Goal: Task Accomplishment & Management: Manage account settings

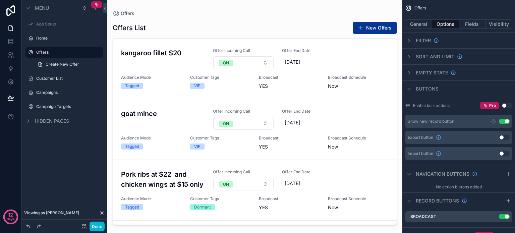
scroll to position [21, 0]
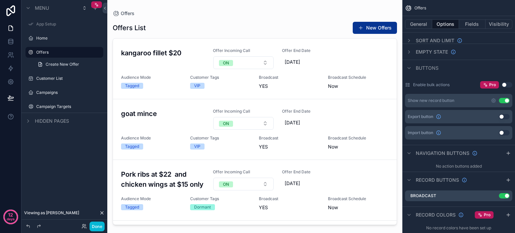
click at [368, 26] on div "scrollable content" at bounding box center [254, 112] width 295 height 225
click at [93, 225] on button "Done" at bounding box center [97, 227] width 15 height 10
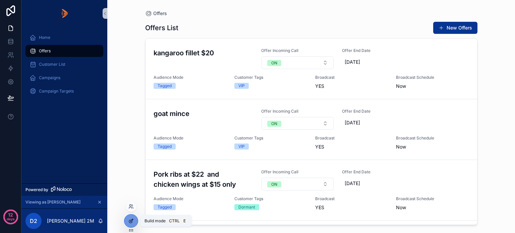
click at [129, 219] on icon at bounding box center [130, 220] width 5 height 5
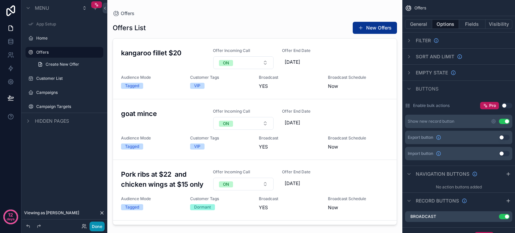
click at [99, 226] on button "Done" at bounding box center [97, 227] width 15 height 10
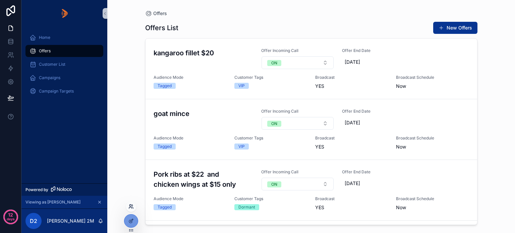
click at [129, 208] on icon at bounding box center [130, 207] width 3 height 1
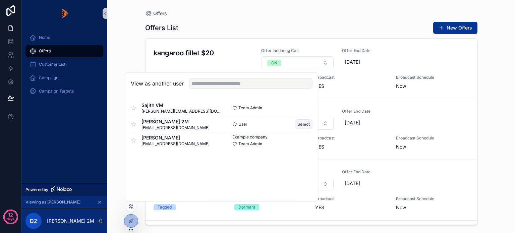
click at [303, 124] on button "Select" at bounding box center [303, 124] width 17 height 10
click at [305, 122] on button "Select" at bounding box center [303, 124] width 17 height 10
click at [305, 124] on button "Select" at bounding box center [303, 124] width 17 height 10
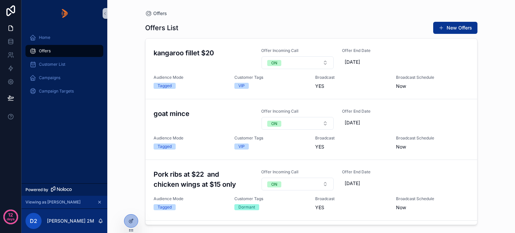
click at [122, 57] on div "Offers Offers List New Offers kangaroo fillet $20 Offer Incoming Call ON Offer …" at bounding box center [311, 116] width 408 height 233
click at [454, 27] on button "New Offers" at bounding box center [455, 28] width 44 height 12
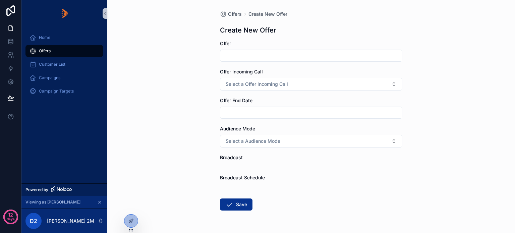
click at [181, 129] on div "Offers Create New Offer Create New Offer Offer Offer Incoming Call Select a Off…" at bounding box center [311, 116] width 408 height 233
click at [129, 218] on icon at bounding box center [130, 220] width 5 height 5
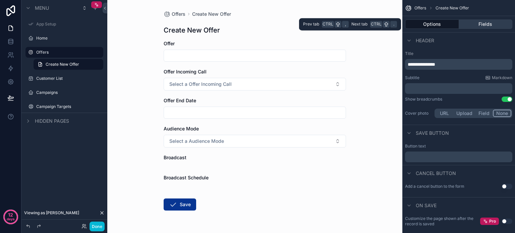
click at [481, 25] on button "Fields" at bounding box center [486, 23] width 54 height 9
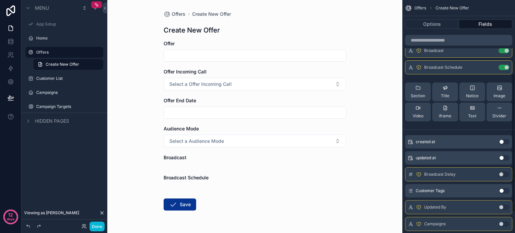
scroll to position [157, 0]
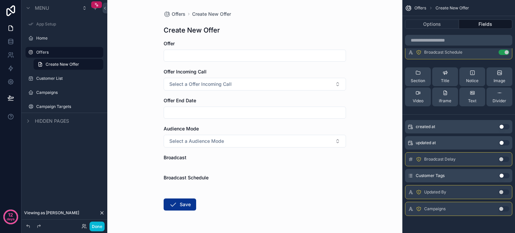
click at [506, 173] on button "Use setting" at bounding box center [504, 175] width 11 height 5
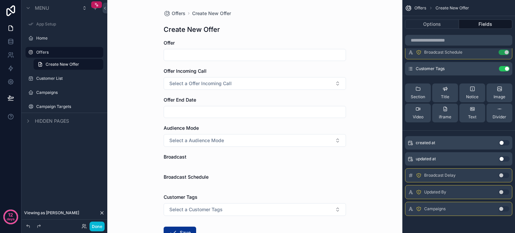
scroll to position [0, 0]
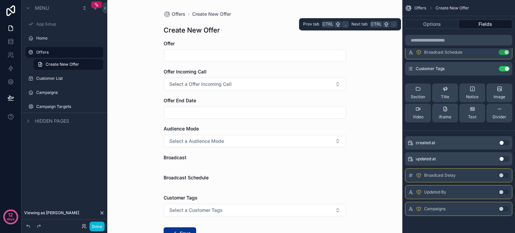
click at [485, 25] on button "Fields" at bounding box center [486, 23] width 54 height 9
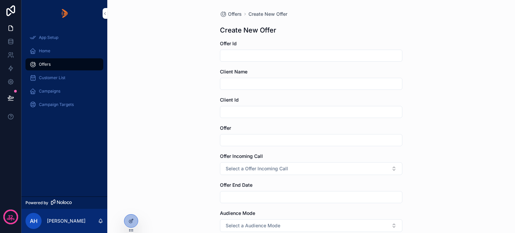
click at [48, 93] on span "Campaigns" at bounding box center [49, 91] width 21 height 5
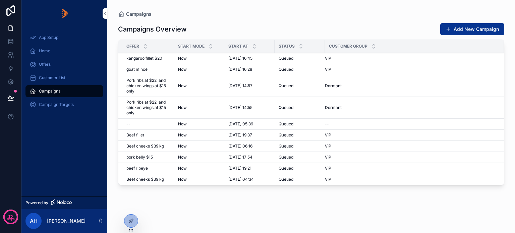
click at [0, 0] on icon at bounding box center [0, 0] width 0 height 0
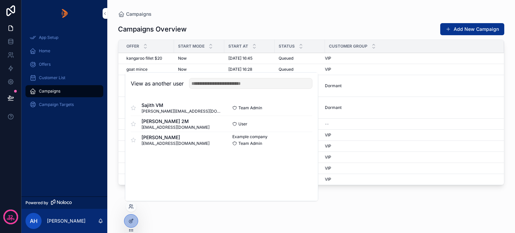
click at [0, 0] on button "Select" at bounding box center [0, 0] width 0 height 0
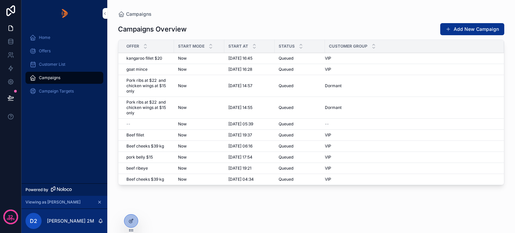
click at [50, 52] on span "Offers" at bounding box center [45, 50] width 12 height 5
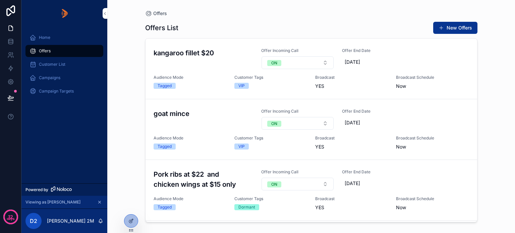
click at [459, 28] on button "New Offers" at bounding box center [455, 28] width 44 height 12
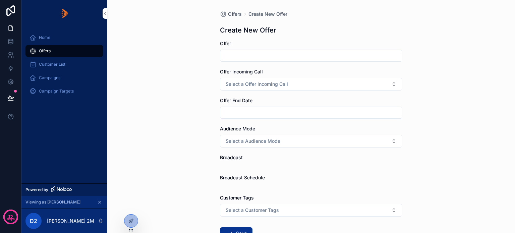
click at [130, 219] on icon at bounding box center [130, 220] width 5 height 5
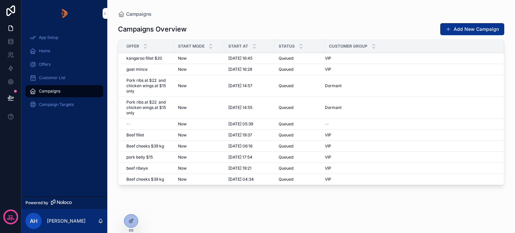
click at [46, 61] on div "Offers" at bounding box center [65, 64] width 70 height 11
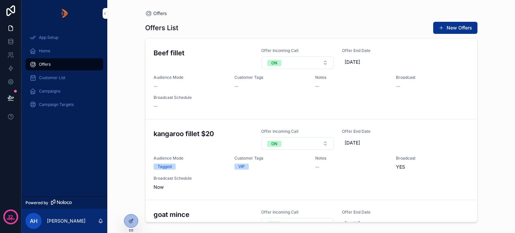
click at [130, 218] on icon at bounding box center [130, 220] width 5 height 5
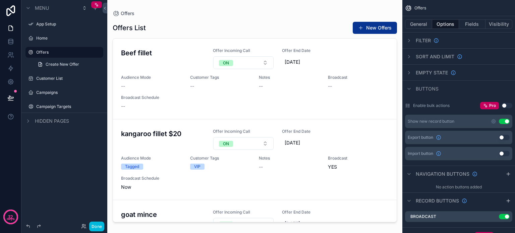
click at [365, 28] on div "scrollable content" at bounding box center [254, 112] width 295 height 225
click at [365, 27] on button "New Offers" at bounding box center [375, 28] width 44 height 12
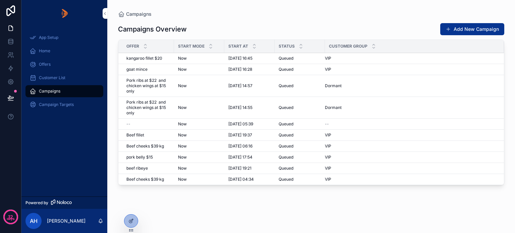
click at [46, 64] on span "Offers" at bounding box center [45, 64] width 12 height 5
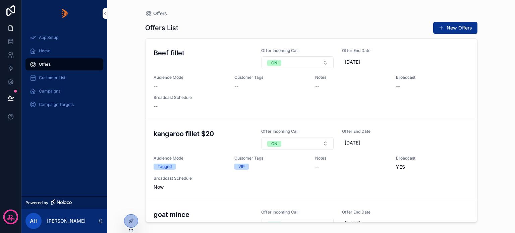
click at [452, 27] on button "New Offers" at bounding box center [455, 28] width 44 height 12
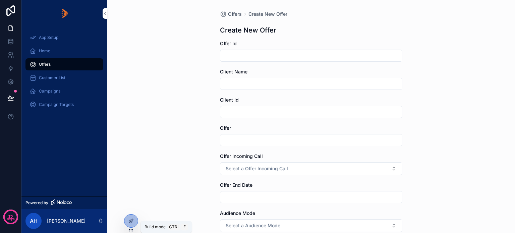
click at [132, 221] on icon at bounding box center [131, 220] width 3 height 3
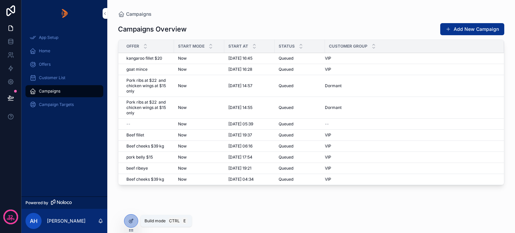
click at [130, 220] on icon at bounding box center [130, 221] width 3 height 3
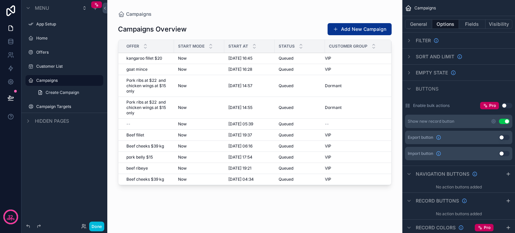
click at [0, 0] on icon "scrollable content" at bounding box center [0, 0] width 0 height 0
click at [41, 149] on div "Menu App Setup Home Offers Customer List Campaigns Create Campaign Campaign Tar…" at bounding box center [64, 112] width 86 height 225
click at [51, 53] on label "Offers" at bounding box center [67, 52] width 63 height 5
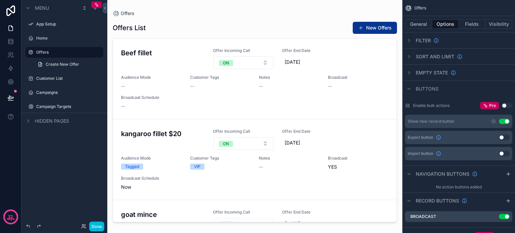
click at [55, 64] on span "Create New Offer" at bounding box center [63, 64] width 34 height 5
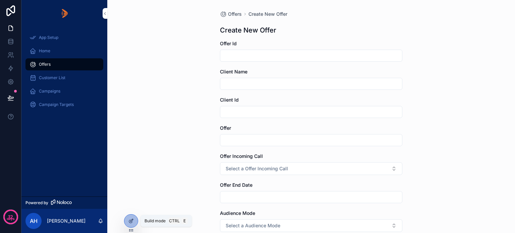
click at [132, 219] on icon at bounding box center [130, 220] width 5 height 5
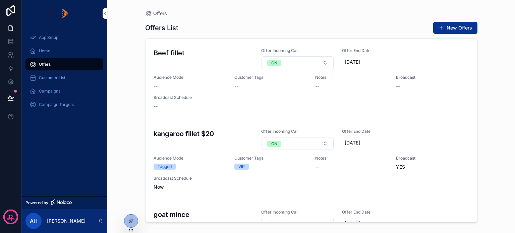
click at [133, 216] on div at bounding box center [130, 221] width 13 height 13
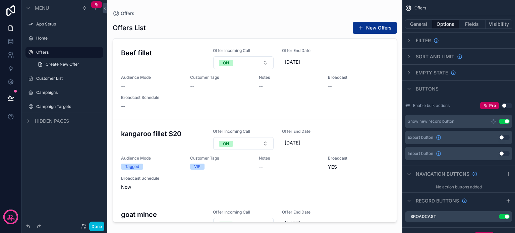
click at [374, 27] on div "scrollable content" at bounding box center [254, 112] width 295 height 225
click at [13, 97] on icon at bounding box center [11, 97] width 6 height 3
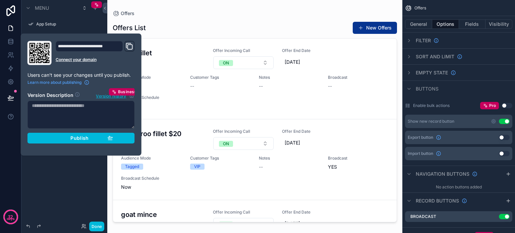
click at [72, 137] on span "Publish" at bounding box center [79, 138] width 18 height 6
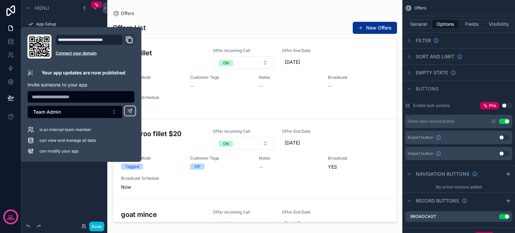
click at [61, 178] on div "Menu App Setup Home Offers Create New Offer Customer List Campaigns Campaign Ta…" at bounding box center [64, 112] width 86 height 225
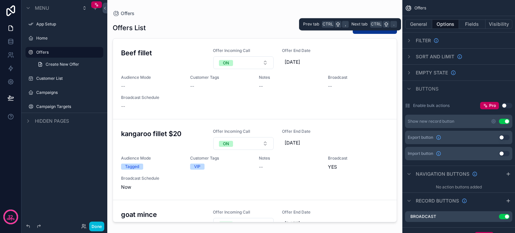
click at [493, 23] on button "Visibility" at bounding box center [499, 23] width 27 height 9
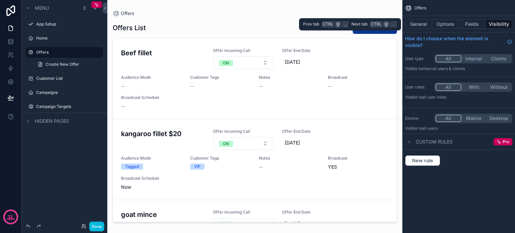
click at [473, 24] on button "Fields" at bounding box center [472, 23] width 27 height 9
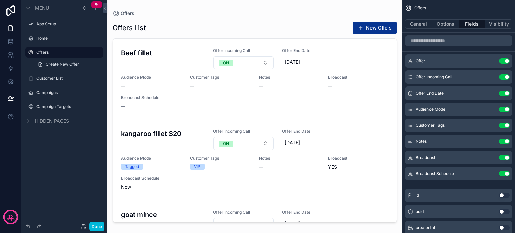
click at [366, 26] on button "New Offers" at bounding box center [375, 28] width 44 height 12
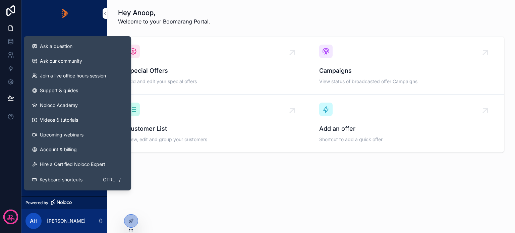
click at [63, 89] on span "Support & guides" at bounding box center [59, 90] width 38 height 7
click at [54, 50] on button "Ask a question" at bounding box center [78, 46] width 102 height 15
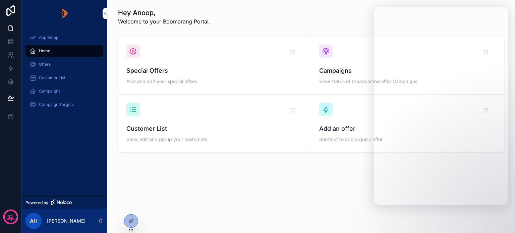
click at [41, 65] on span "Offers" at bounding box center [45, 64] width 12 height 5
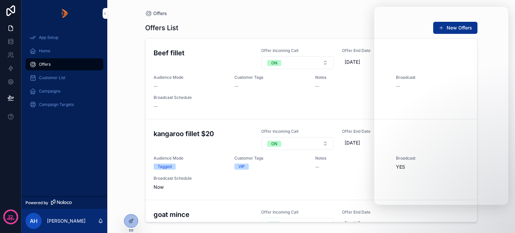
click at [315, 17] on div "Offers List New Offers Beef fillet Offer Incoming Call ON Offer End Date 09/10/…" at bounding box center [311, 120] width 332 height 209
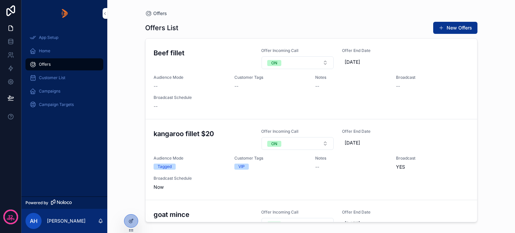
click at [453, 25] on button "New Offers" at bounding box center [455, 28] width 44 height 12
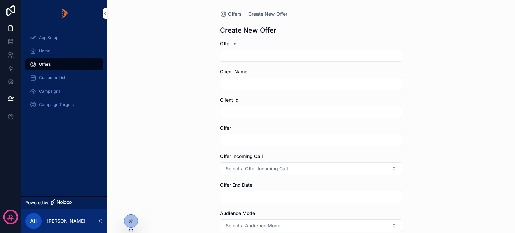
click at [127, 218] on div at bounding box center [130, 221] width 13 height 13
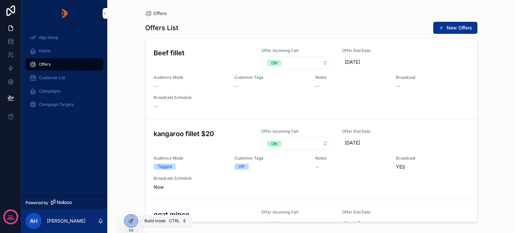
click at [130, 220] on icon at bounding box center [130, 220] width 5 height 5
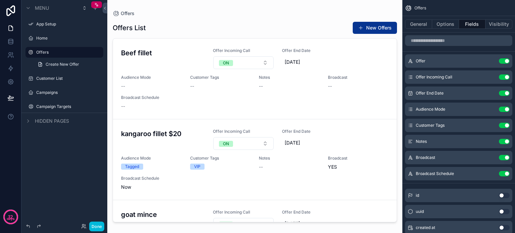
click at [446, 25] on button "Options" at bounding box center [445, 23] width 27 height 9
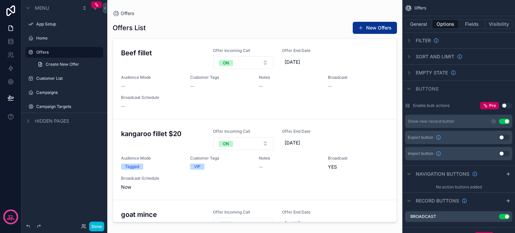
click at [505, 120] on button "Use setting" at bounding box center [504, 121] width 11 height 5
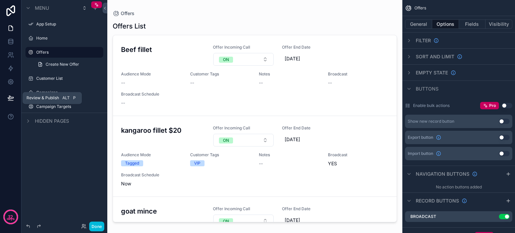
click at [9, 99] on icon at bounding box center [10, 98] width 7 height 7
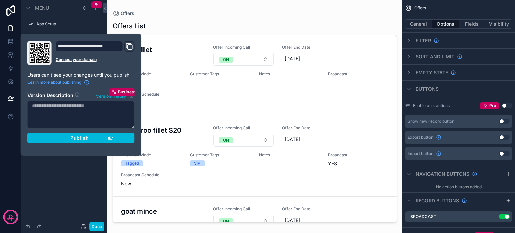
click at [76, 140] on span "Publish" at bounding box center [79, 138] width 18 height 6
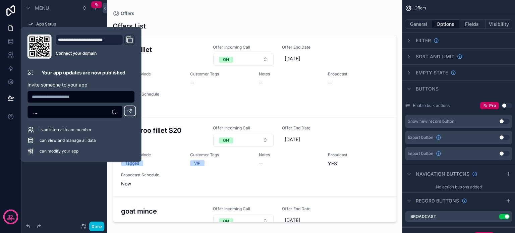
click at [64, 173] on div "Menu App Setup Home Offers Create New Offer Customer List Campaigns Campaign Ta…" at bounding box center [64, 112] width 86 height 225
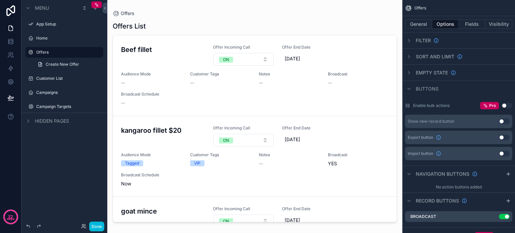
click at [86, 191] on div "Menu App Setup Home Offers Create New Offer Customer List Campaigns Campaign Ta…" at bounding box center [64, 112] width 86 height 225
click at [98, 224] on button "Done" at bounding box center [96, 227] width 15 height 10
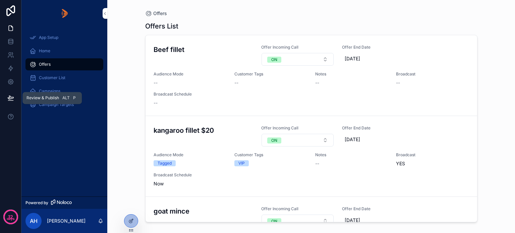
click at [10, 98] on icon at bounding box center [10, 98] width 7 height 7
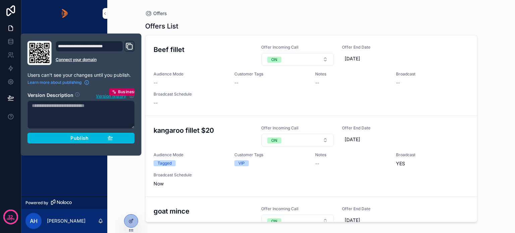
click at [63, 135] on div "Publish" at bounding box center [81, 138] width 64 height 6
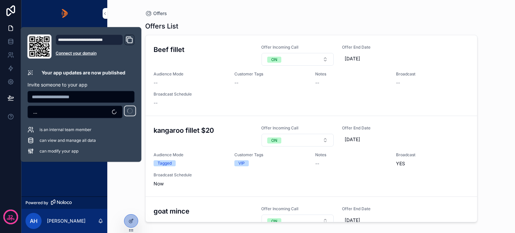
click at [63, 178] on div "App Setup Home Offers Customer List Campaigns Campaign Targets" at bounding box center [64, 112] width 86 height 170
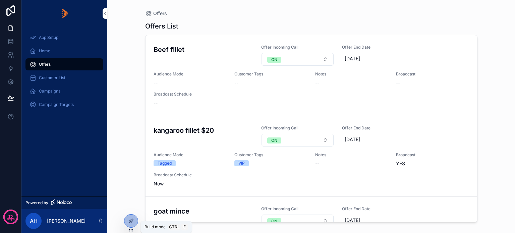
click at [129, 218] on div at bounding box center [130, 221] width 13 height 13
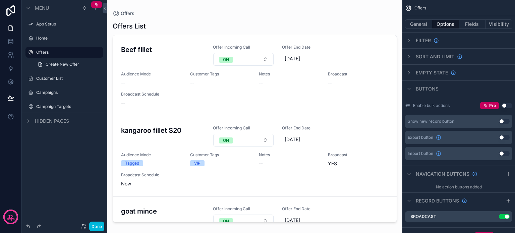
click at [503, 119] on button "Use setting" at bounding box center [504, 121] width 11 height 5
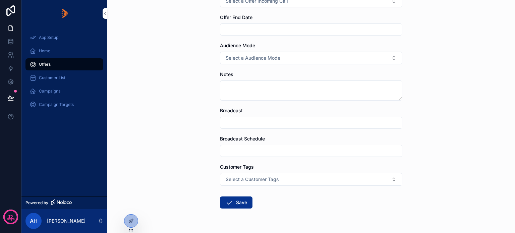
scroll to position [186, 0]
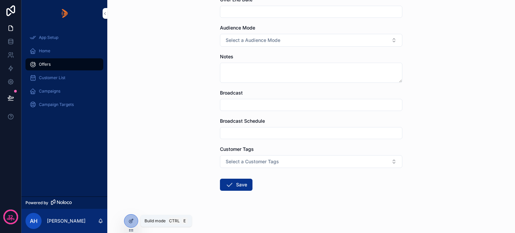
click at [128, 222] on icon at bounding box center [130, 220] width 5 height 5
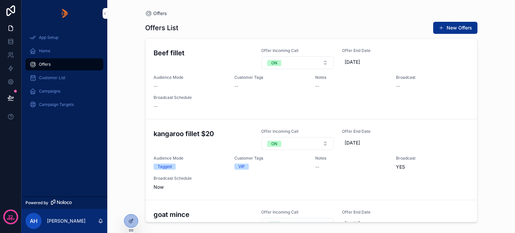
click at [29, 220] on div "AH" at bounding box center [33, 221] width 16 height 16
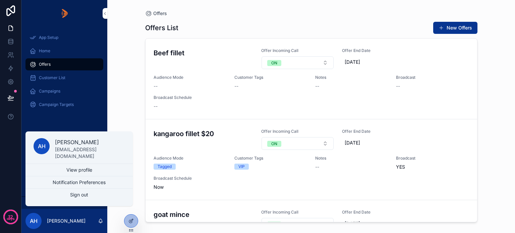
click at [71, 121] on div "App Setup Home Offers Customer List Campaigns Campaign Targets" at bounding box center [64, 112] width 86 height 170
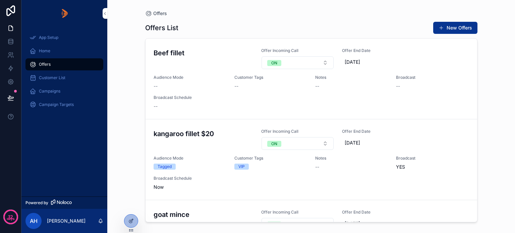
click at [130, 221] on icon at bounding box center [131, 220] width 3 height 3
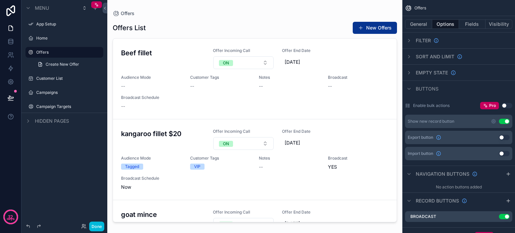
click at [494, 122] on icon "scrollable content" at bounding box center [493, 121] width 5 height 5
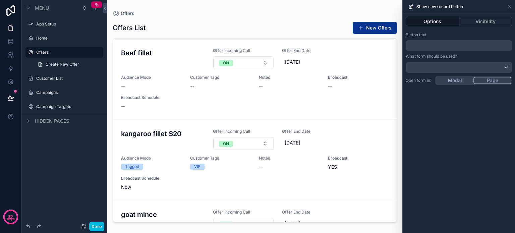
click at [500, 68] on div at bounding box center [459, 67] width 106 height 11
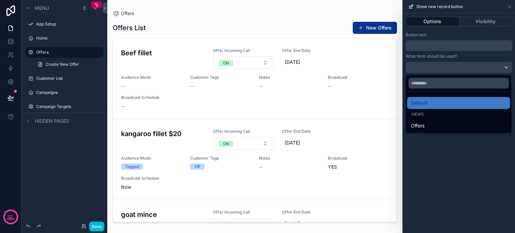
click at [500, 68] on div at bounding box center [459, 116] width 112 height 233
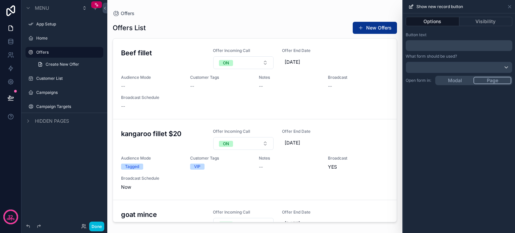
click at [473, 22] on button "Visibility" at bounding box center [486, 21] width 53 height 9
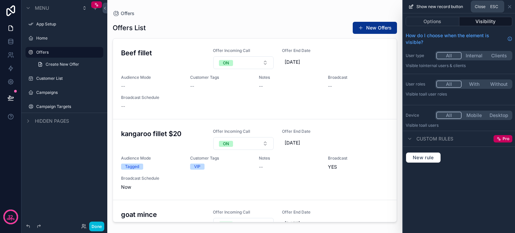
click at [511, 5] on icon at bounding box center [509, 6] width 5 height 5
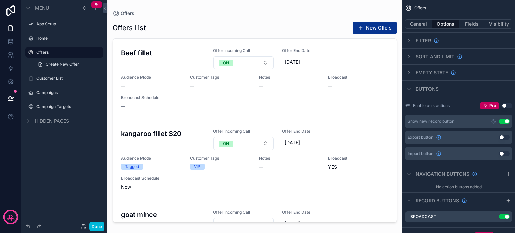
click at [503, 120] on button "Use setting" at bounding box center [504, 121] width 11 height 5
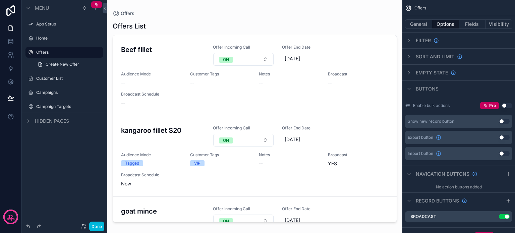
click at [507, 121] on button "Use setting" at bounding box center [504, 121] width 11 height 5
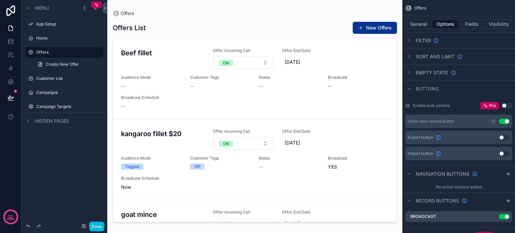
click at [55, 141] on div "Menu App Setup Home Offers Create New Offer Customer List Campaigns Campaign Ta…" at bounding box center [64, 112] width 86 height 225
click at [56, 65] on span "Create New Offer" at bounding box center [63, 64] width 34 height 5
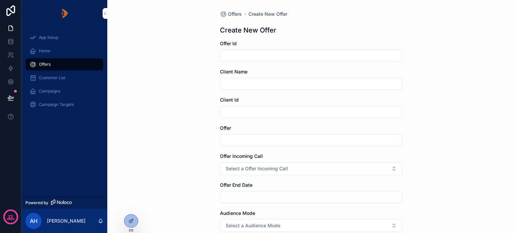
click at [129, 221] on icon at bounding box center [130, 220] width 5 height 5
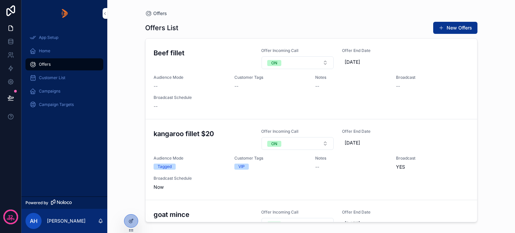
click at [131, 224] on div at bounding box center [130, 221] width 13 height 13
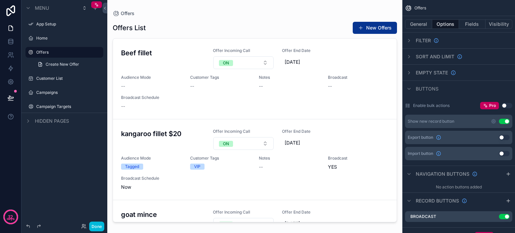
click at [492, 121] on icon "scrollable content" at bounding box center [494, 121] width 4 height 4
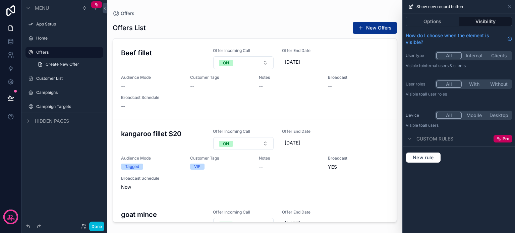
click at [411, 138] on icon at bounding box center [410, 138] width 3 height 1
click at [410, 138] on icon at bounding box center [409, 138] width 5 height 5
click at [431, 18] on button "Options" at bounding box center [433, 21] width 54 height 9
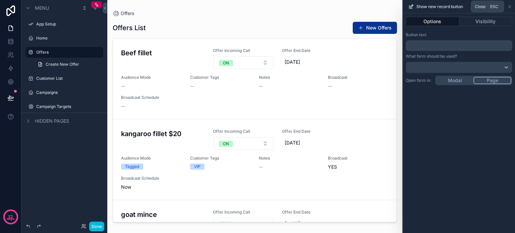
click at [511, 5] on icon at bounding box center [510, 6] width 3 height 3
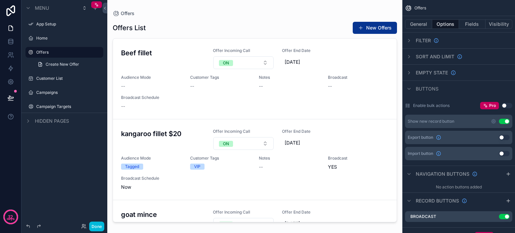
click at [503, 119] on button "Use setting" at bounding box center [504, 121] width 11 height 5
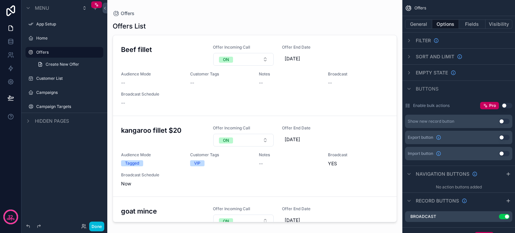
click at [49, 146] on div "Menu App Setup Home Offers Create New Offer Customer List Campaigns Campaign Ta…" at bounding box center [64, 112] width 86 height 225
click at [97, 226] on button "Done" at bounding box center [96, 227] width 15 height 10
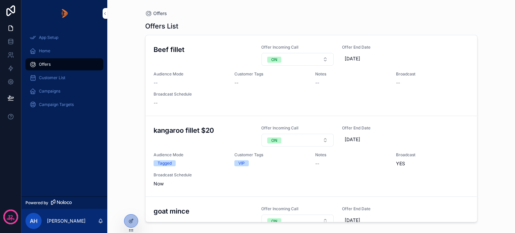
click at [77, 164] on div "App Setup Home Offers Customer List Campaigns Campaign Targets" at bounding box center [64, 112] width 86 height 170
click at [55, 201] on icon "scrollable content" at bounding box center [53, 202] width 4 height 5
click at [10, 27] on icon at bounding box center [10, 28] width 7 height 7
click at [9, 41] on icon at bounding box center [10, 41] width 7 height 7
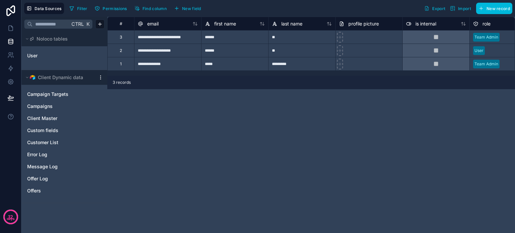
click at [35, 188] on span "Offers" at bounding box center [34, 191] width 14 height 7
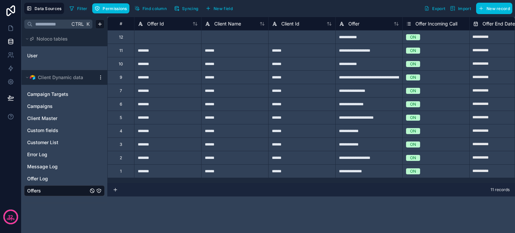
click at [117, 8] on span "Permissions" at bounding box center [115, 8] width 24 height 5
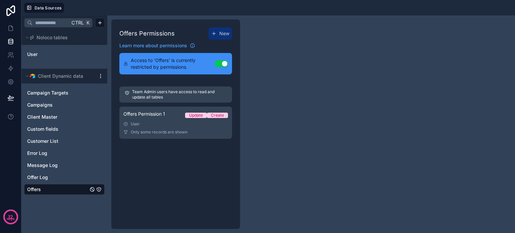
click at [167, 123] on div "User" at bounding box center [175, 123] width 105 height 5
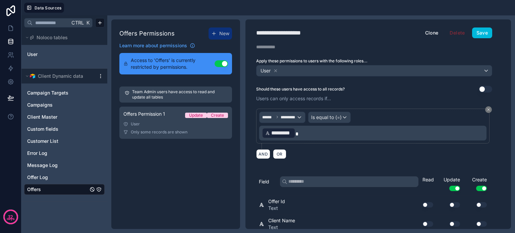
click at [156, 153] on div "Offers Permissions New Learn more about permissions Access to 'Offers' is curre…" at bounding box center [175, 124] width 129 height 210
click at [11, 29] on icon at bounding box center [10, 28] width 7 height 7
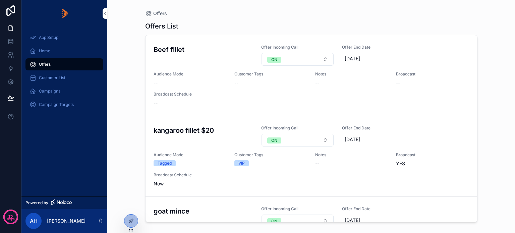
click at [54, 64] on div "Offers" at bounding box center [65, 64] width 70 height 11
click at [30, 218] on span "AH" at bounding box center [34, 221] width 8 height 8
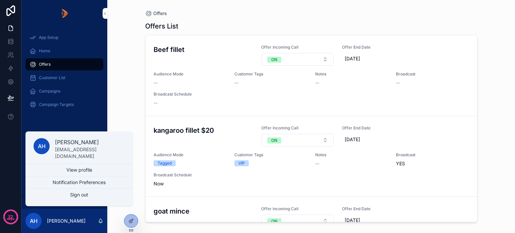
click at [65, 195] on button "Sign out" at bounding box center [78, 195] width 107 height 12
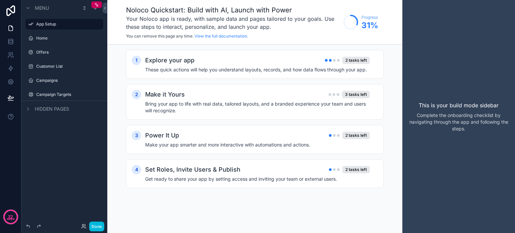
click at [42, 50] on label "Offers" at bounding box center [67, 52] width 63 height 5
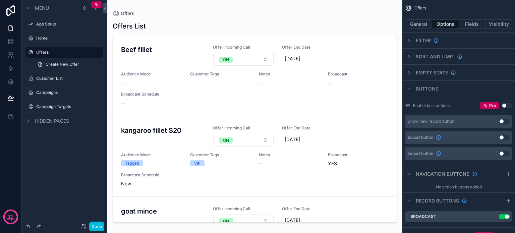
click at [59, 62] on span "Create New Offer" at bounding box center [63, 64] width 34 height 5
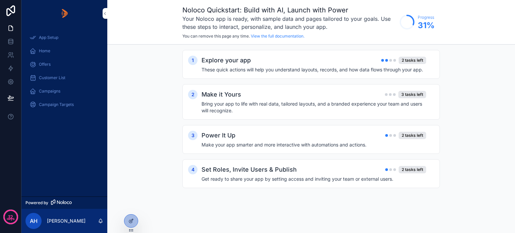
click at [42, 64] on span "Offers" at bounding box center [45, 64] width 12 height 5
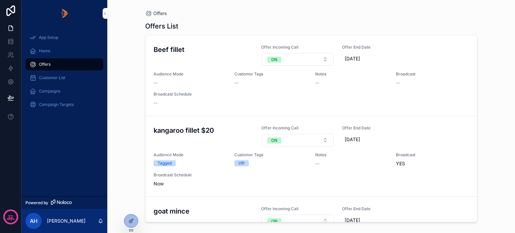
click at [65, 154] on div "App Setup Home Offers Customer List Campaigns Campaign Targets" at bounding box center [64, 112] width 86 height 170
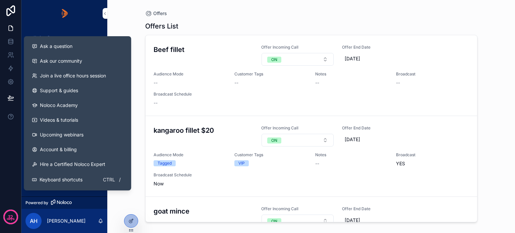
click at [54, 91] on span "Support & guides" at bounding box center [59, 90] width 38 height 7
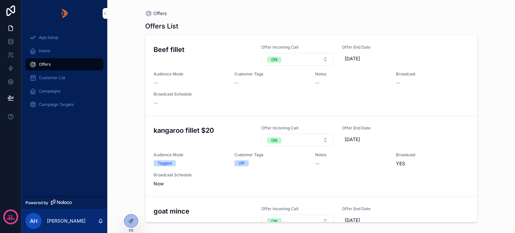
click at [52, 65] on div "Offers" at bounding box center [65, 64] width 70 height 11
click at [129, 221] on icon at bounding box center [130, 220] width 5 height 5
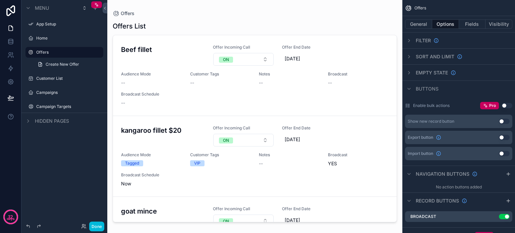
click at [67, 65] on span "Create New Offer" at bounding box center [63, 64] width 34 height 5
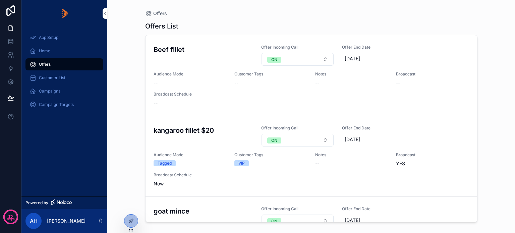
click at [53, 157] on div "App Setup Home Offers Customer List Campaigns Campaign Targets" at bounding box center [64, 112] width 86 height 170
click at [12, 81] on icon at bounding box center [10, 82] width 5 height 5
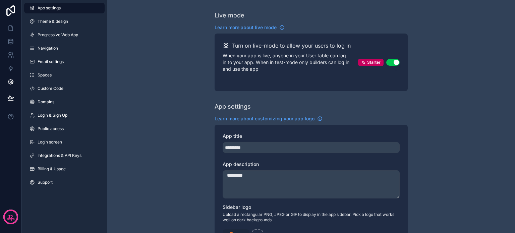
click at [43, 22] on span "Theme & design" at bounding box center [53, 21] width 31 height 5
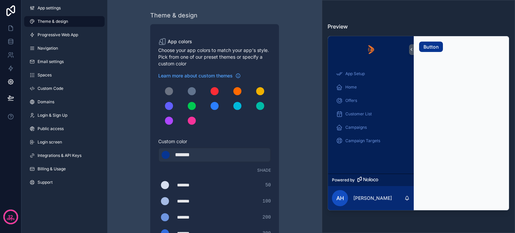
click at [55, 104] on link "Domains" at bounding box center [64, 102] width 81 height 11
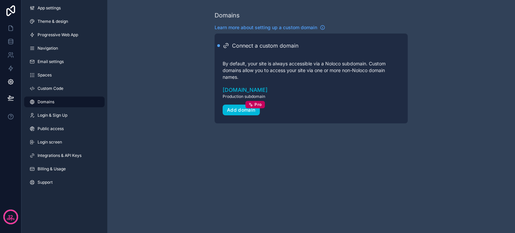
click at [52, 20] on span "Theme & design" at bounding box center [53, 21] width 31 height 5
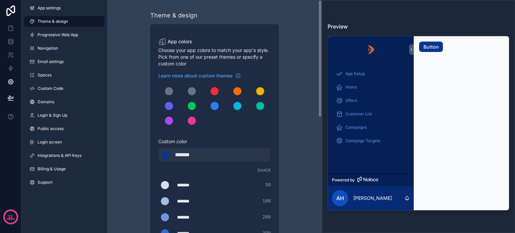
click at [43, 33] on span "Progressive Web App" at bounding box center [58, 34] width 41 height 5
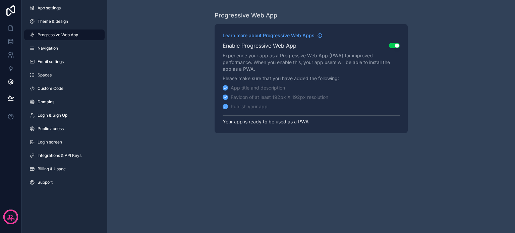
click at [51, 48] on span "Navigation" at bounding box center [48, 48] width 20 height 5
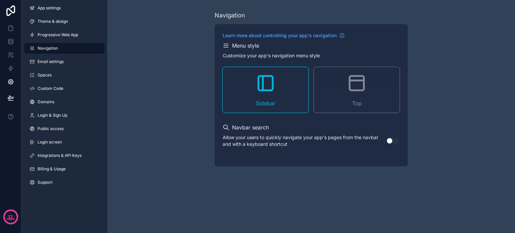
click at [54, 59] on link "Email settings" at bounding box center [64, 61] width 81 height 11
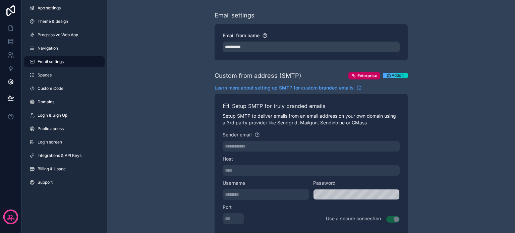
click at [64, 76] on link "Spaces" at bounding box center [64, 75] width 81 height 11
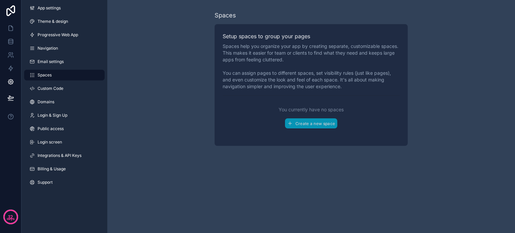
click at [67, 91] on link "Custom Code" at bounding box center [64, 88] width 81 height 11
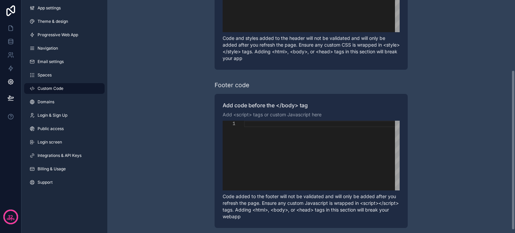
scroll to position [106, 0]
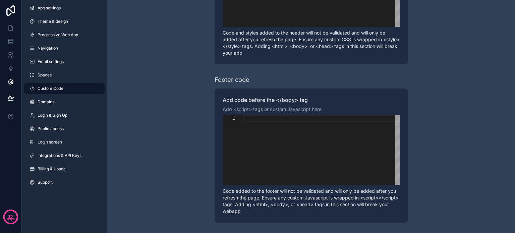
click at [45, 6] on span "App settings" at bounding box center [49, 7] width 23 height 5
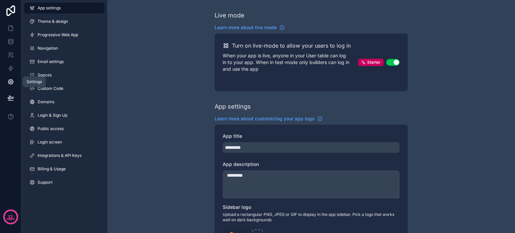
click at [9, 81] on icon at bounding box center [10, 81] width 7 height 7
click at [49, 48] on span "Navigation" at bounding box center [48, 48] width 20 height 5
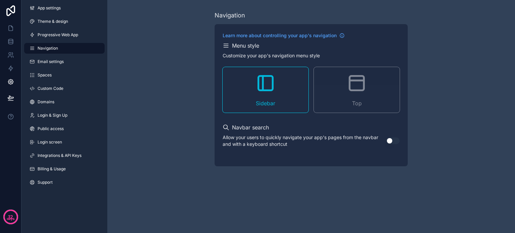
click at [129, 157] on div "Navigation Learn more about controlling your app's navigation Menu style Custom…" at bounding box center [311, 88] width 408 height 177
click at [165, 48] on div "Navigation Learn more about controlling your app's navigation Menu style Custom…" at bounding box center [311, 88] width 408 height 177
click at [9, 29] on icon at bounding box center [10, 28] width 7 height 7
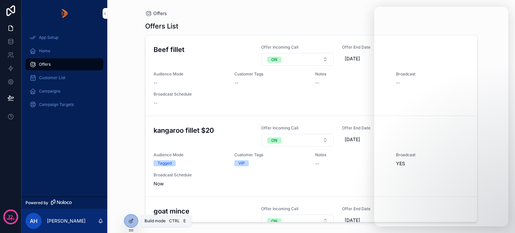
click at [133, 222] on icon at bounding box center [130, 220] width 5 height 5
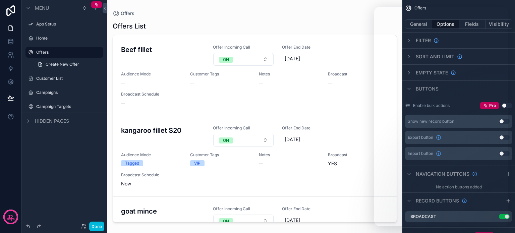
click at [320, 13] on div "scrollable content" at bounding box center [254, 112] width 295 height 225
drag, startPoint x: 94, startPoint y: 225, endPoint x: 62, endPoint y: 193, distance: 45.8
click at [94, 225] on button "Done" at bounding box center [96, 227] width 15 height 10
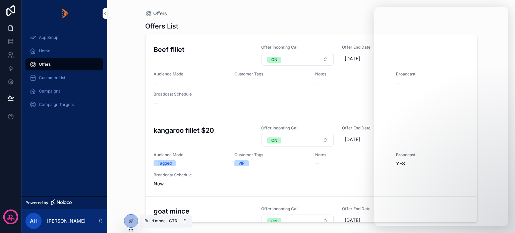
click at [132, 221] on icon at bounding box center [130, 220] width 5 height 5
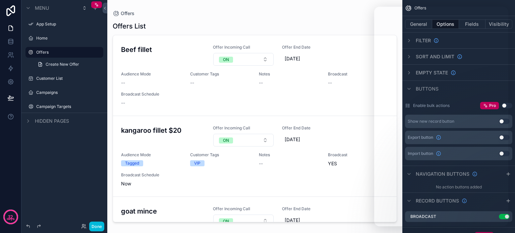
click at [46, 62] on span "Create New Offer" at bounding box center [63, 64] width 34 height 5
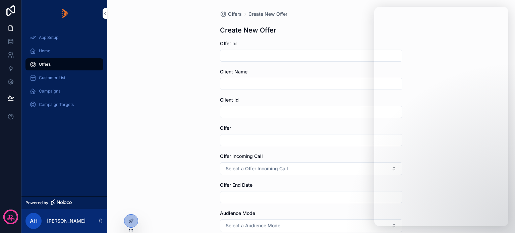
click at [130, 218] on div at bounding box center [130, 221] width 13 height 13
click at [133, 221] on icon at bounding box center [130, 220] width 5 height 5
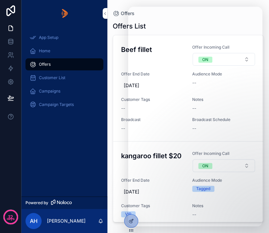
click at [48, 144] on div "App Setup Home Offers Customer List Campaigns Campaign Targets" at bounding box center [64, 112] width 86 height 170
click at [38, 155] on div "App Setup Home Offers Customer List Campaigns Campaign Targets" at bounding box center [64, 112] width 86 height 170
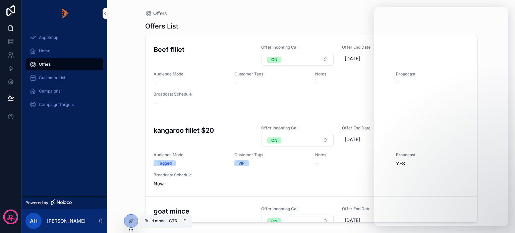
click at [130, 220] on icon at bounding box center [130, 221] width 3 height 3
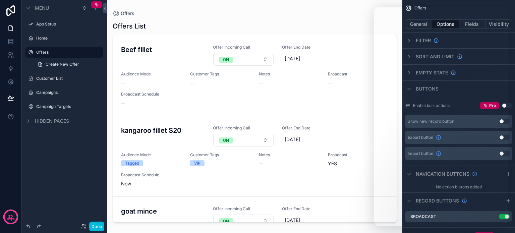
click at [56, 63] on span "Create New Offer" at bounding box center [63, 64] width 34 height 5
